Goal: Information Seeking & Learning: Learn about a topic

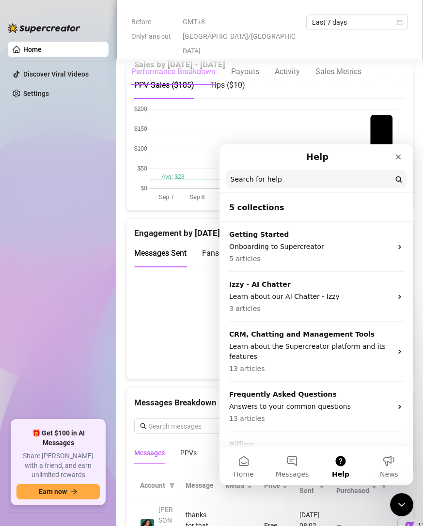
click at [32, 120] on ul "Home Discover Viral Videos Settings" at bounding box center [58, 227] width 101 height 379
click at [36, 90] on link "Settings" at bounding box center [36, 94] width 26 height 8
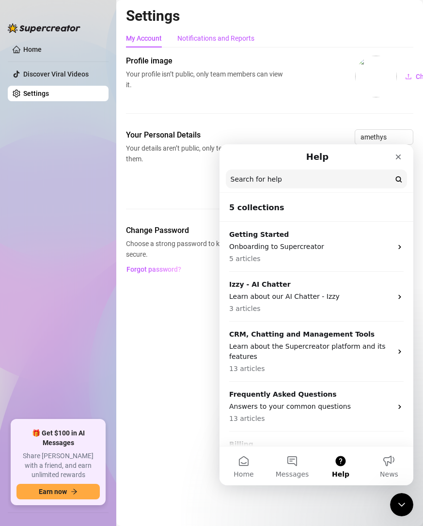
click at [206, 39] on div "Notifications and Reports" at bounding box center [215, 38] width 77 height 11
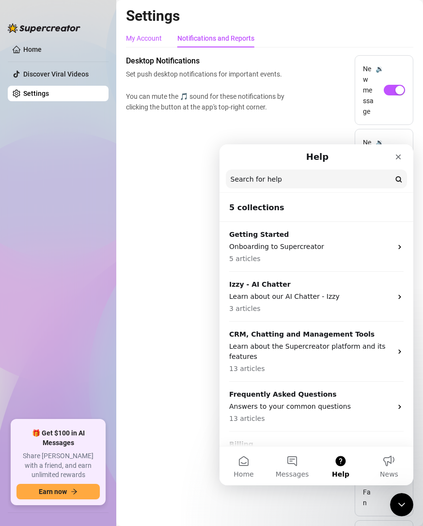
click at [148, 33] on div "My Account" at bounding box center [144, 38] width 36 height 11
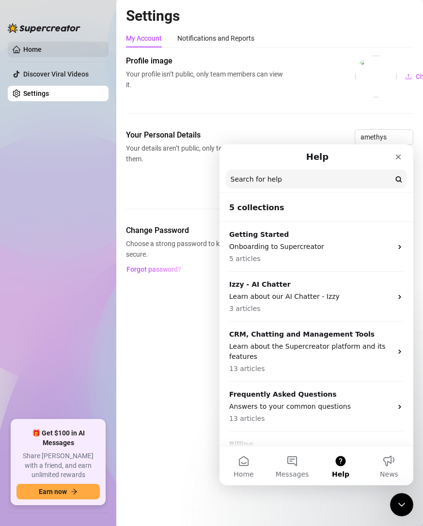
click at [42, 51] on link "Home" at bounding box center [32, 50] width 18 height 8
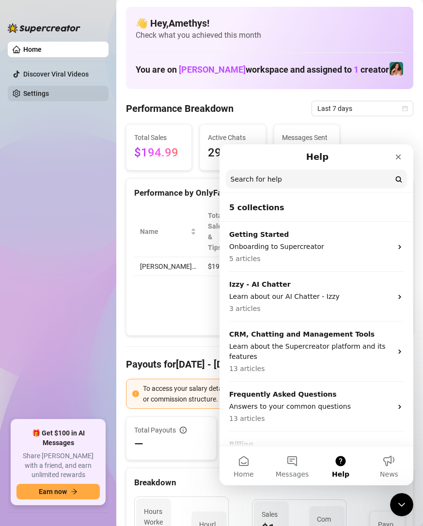
click at [25, 94] on link "Settings" at bounding box center [36, 94] width 26 height 8
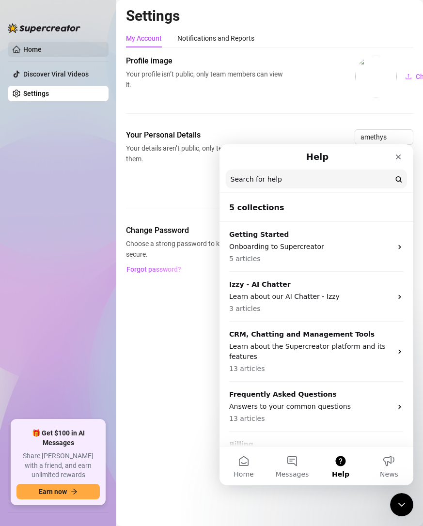
click at [40, 49] on link "Home" at bounding box center [32, 50] width 18 height 8
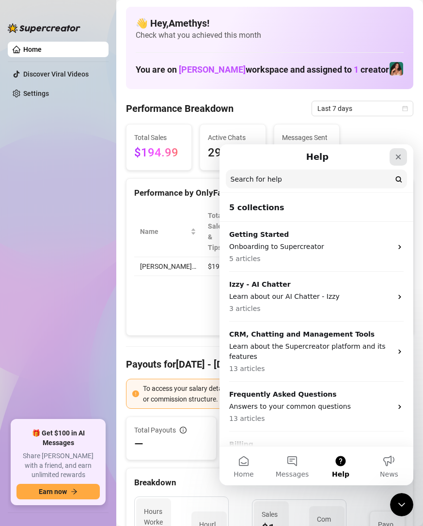
click at [394, 160] on div "Close" at bounding box center [398, 156] width 17 height 17
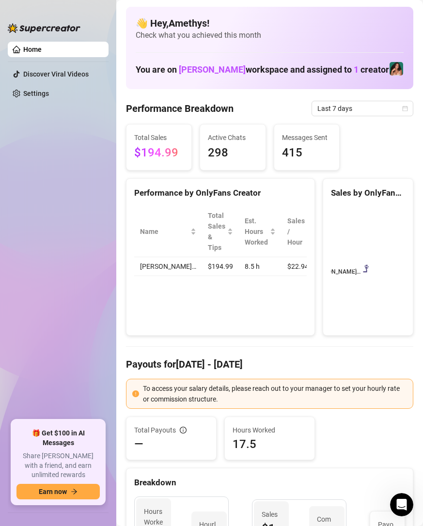
click at [160, 150] on span "$194.99" at bounding box center [158, 153] width 49 height 18
click at [254, 149] on div "Active Chats 298" at bounding box center [232, 148] width 65 height 46
click at [347, 239] on rect at bounding box center [366, 266] width 71 height 121
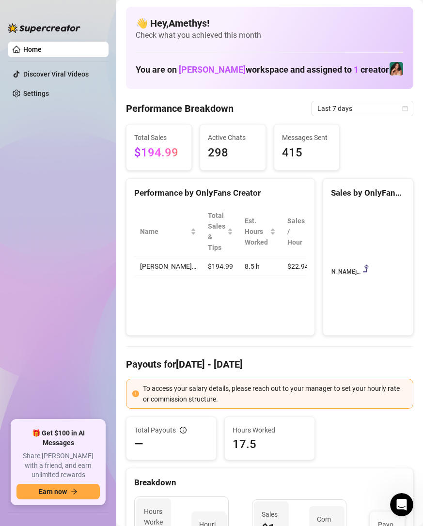
click at [357, 270] on rect at bounding box center [366, 266] width 71 height 121
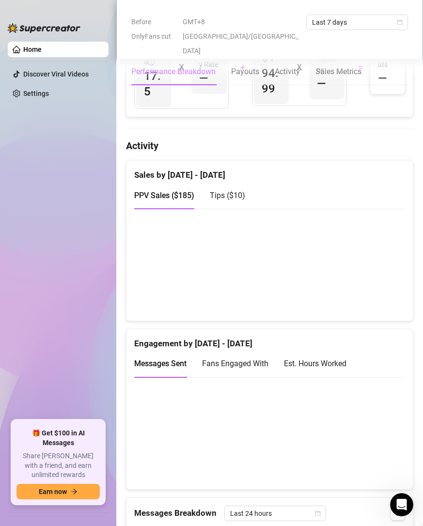
scroll to position [485, 0]
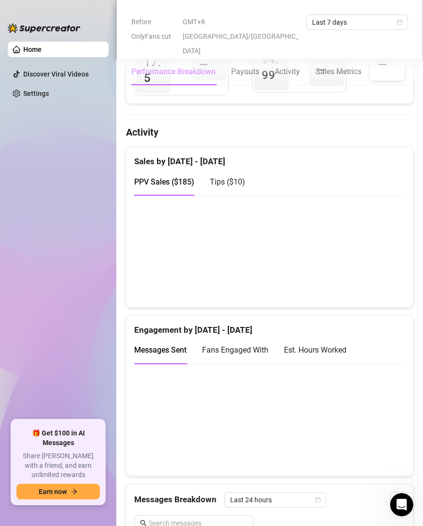
click at [268, 293] on canvas at bounding box center [265, 251] width 263 height 97
click at [266, 196] on div "PPV Sales ( $185 ) Tips ( $10 )" at bounding box center [269, 182] width 271 height 28
click at [224, 187] on span "Tips ( $10 )" at bounding box center [227, 181] width 35 height 9
click at [174, 187] on span "PPV Sales ( $185 )" at bounding box center [164, 181] width 60 height 9
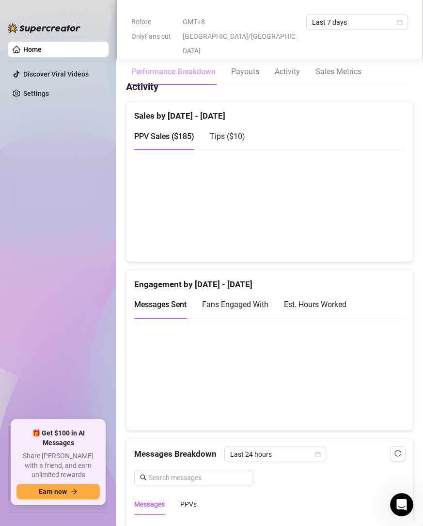
scroll to position [678, 0]
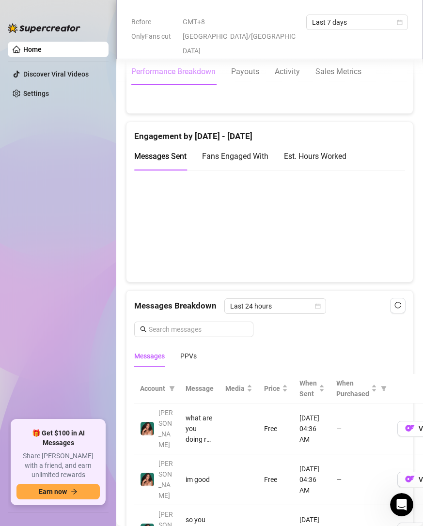
click at [232, 161] on span "Fans Engaged With" at bounding box center [235, 156] width 66 height 9
click at [321, 162] on div "Est. Hours Worked" at bounding box center [315, 156] width 63 height 12
click at [162, 161] on span "Messages Sent" at bounding box center [160, 156] width 52 height 9
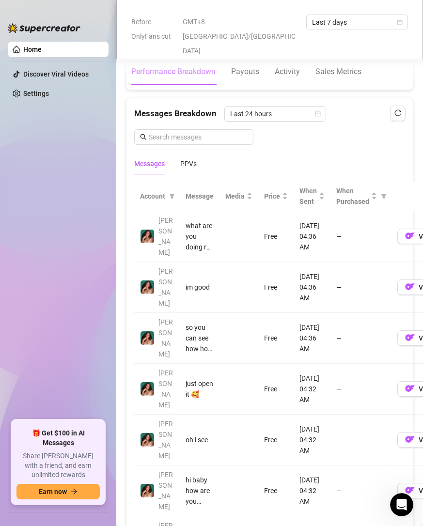
scroll to position [872, 0]
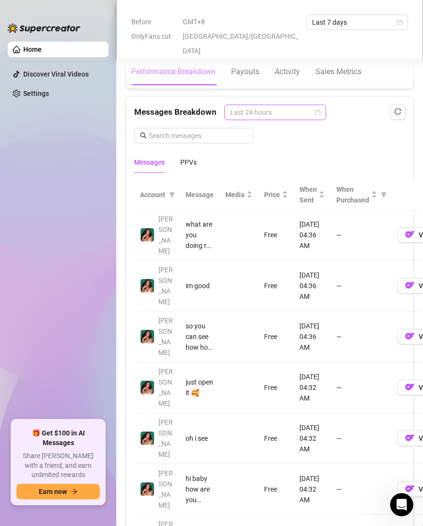
click at [295, 120] on span "Last 24 hours" at bounding box center [275, 112] width 90 height 15
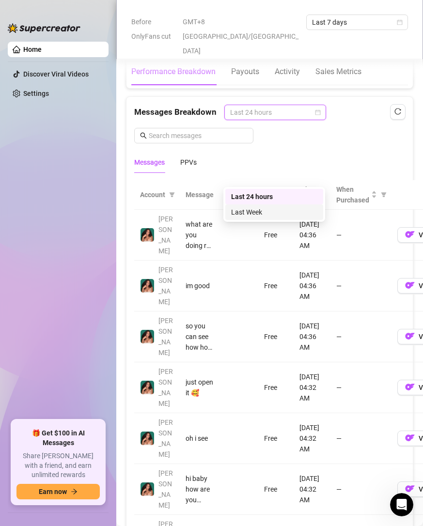
click at [325, 217] on body "Home Discover Viral Videos Settings 🎁 Get $100 in AI Messages Share [PERSON_NAM…" at bounding box center [211, 263] width 423 height 526
click at [184, 210] on th "Message" at bounding box center [200, 195] width 40 height 30
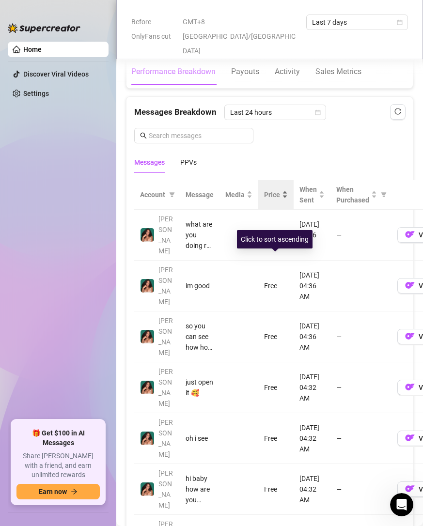
click at [269, 200] on span "Price" at bounding box center [272, 194] width 16 height 11
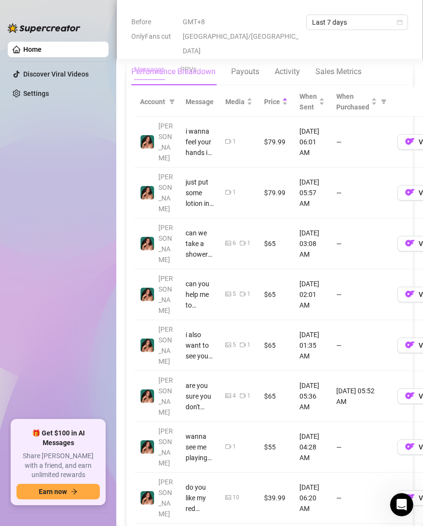
scroll to position [969, 0]
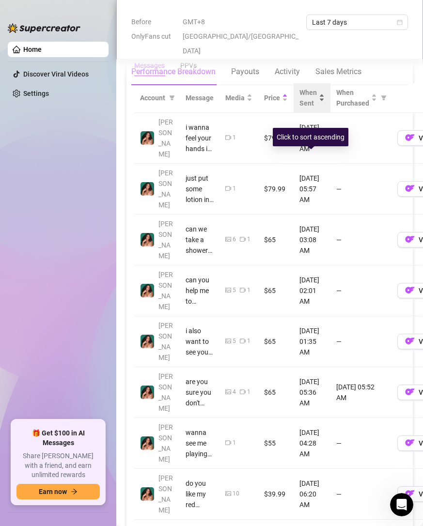
click at [301, 109] on span "When Sent" at bounding box center [308, 97] width 17 height 21
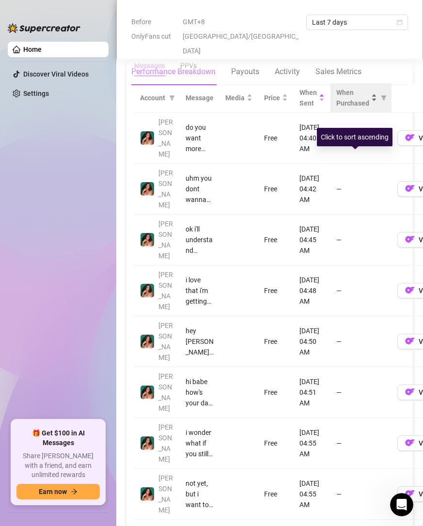
click at [348, 109] on span "When Purchased" at bounding box center [352, 97] width 33 height 21
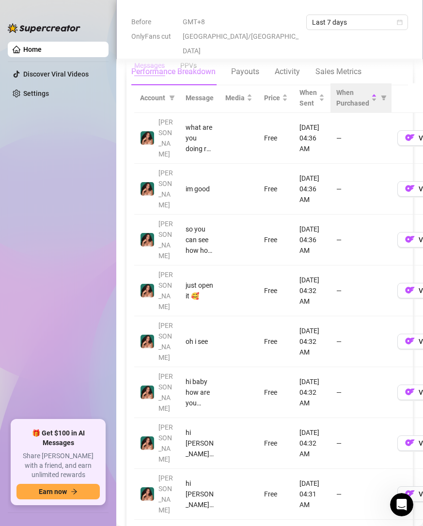
click at [388, 113] on th "When Purchased" at bounding box center [361, 98] width 61 height 30
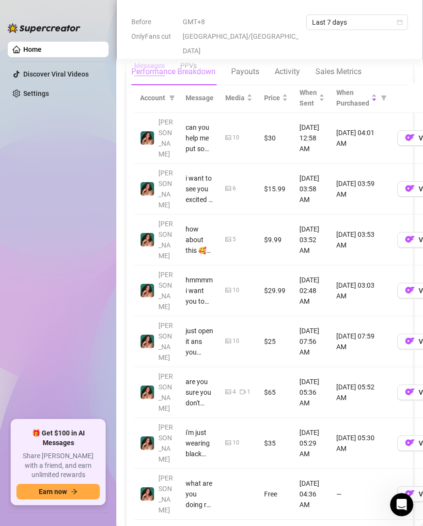
click at [166, 103] on div "Account" at bounding box center [157, 98] width 34 height 11
click at [186, 113] on th "Message" at bounding box center [200, 98] width 40 height 30
click at [188, 113] on th "Message" at bounding box center [200, 98] width 40 height 30
click at [238, 103] on span "Media" at bounding box center [234, 98] width 19 height 11
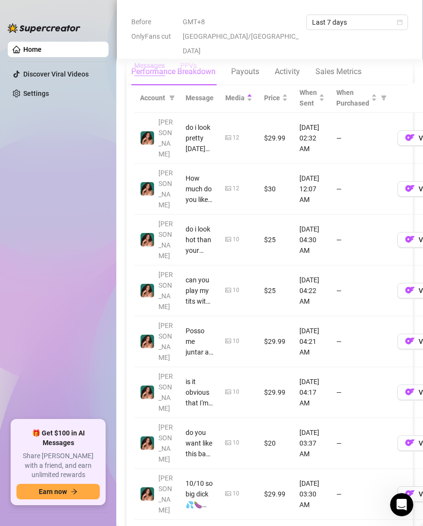
click at [192, 77] on div "PPVs" at bounding box center [188, 65] width 16 height 22
click at [158, 71] on div "Messages" at bounding box center [149, 65] width 31 height 11
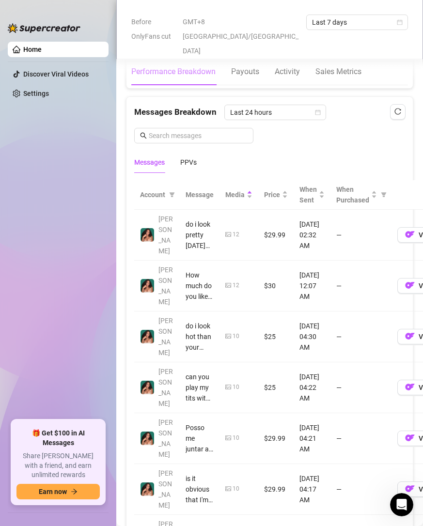
scroll to position [775, 0]
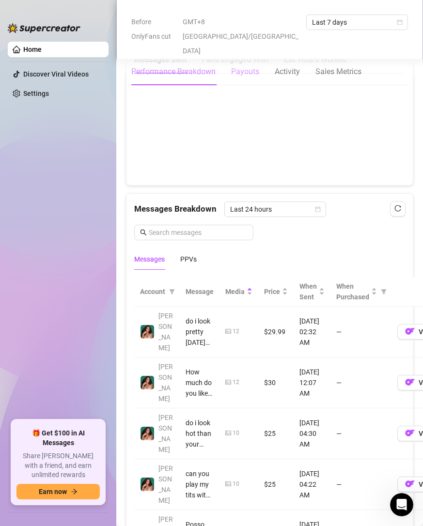
click at [244, 66] on div "Payouts" at bounding box center [245, 72] width 28 height 12
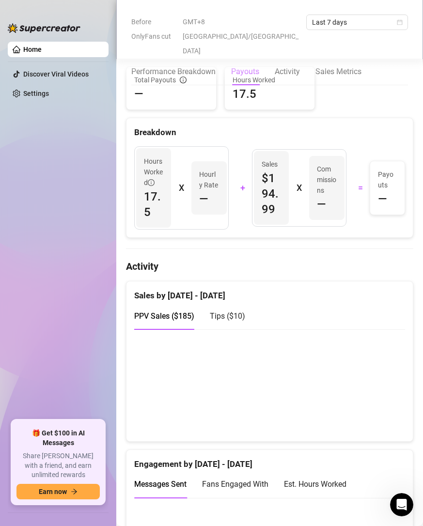
scroll to position [294, 0]
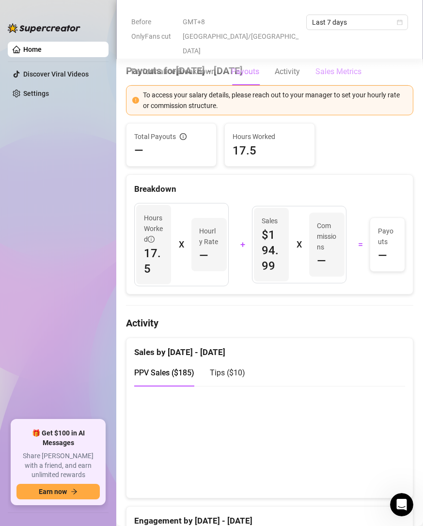
click at [336, 66] on Metrics "Sales Metrics" at bounding box center [339, 72] width 46 height 12
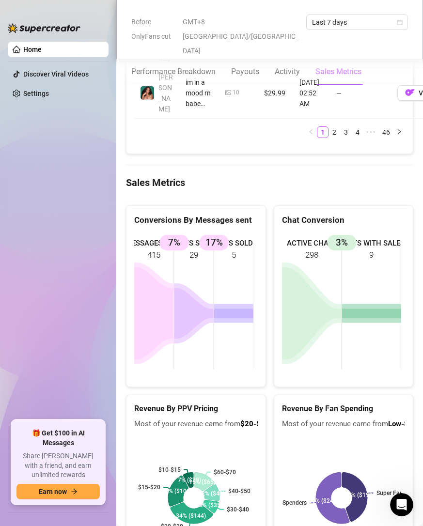
scroll to position [1543, 0]
